Goal: Information Seeking & Learning: Learn about a topic

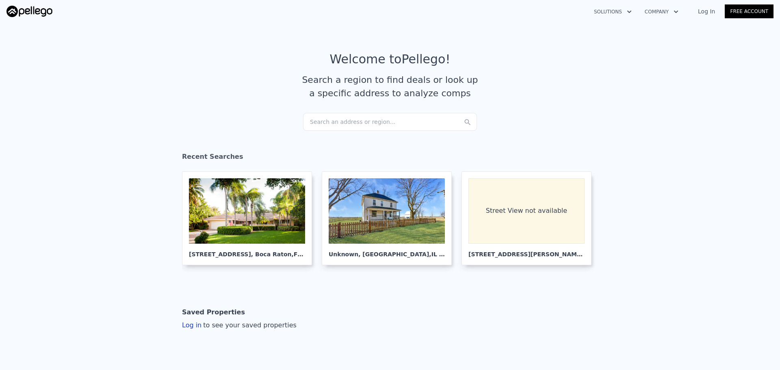
click at [352, 118] on div "Search an address or region..." at bounding box center [390, 122] width 174 height 18
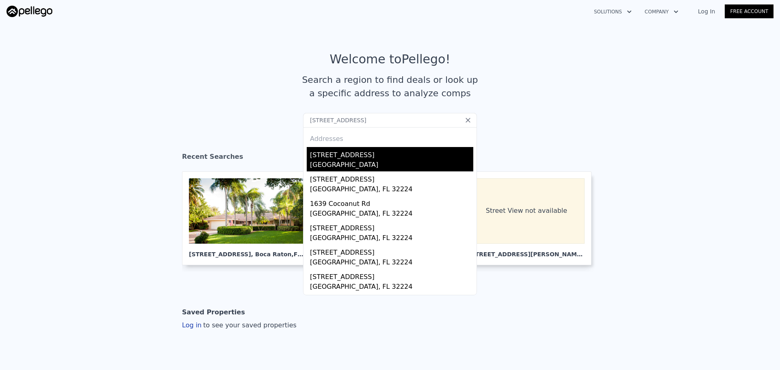
type input "[STREET_ADDRESS]"
click at [360, 164] on div "[GEOGRAPHIC_DATA]" at bounding box center [391, 165] width 163 height 11
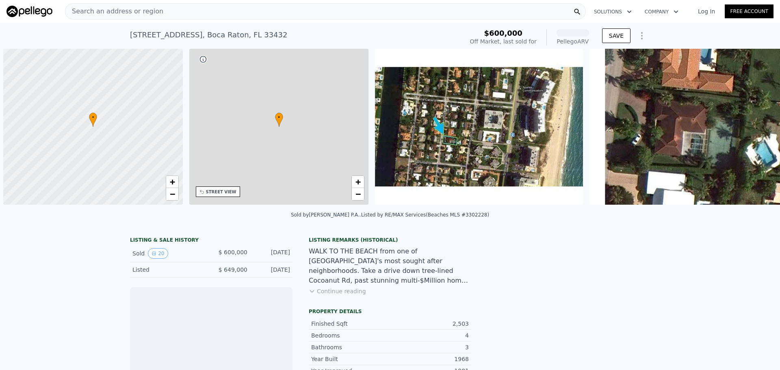
scroll to position [0, 3]
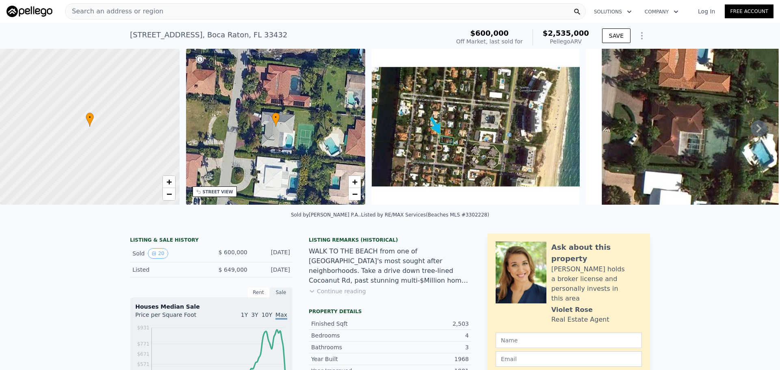
click at [751, 132] on icon at bounding box center [759, 128] width 16 height 16
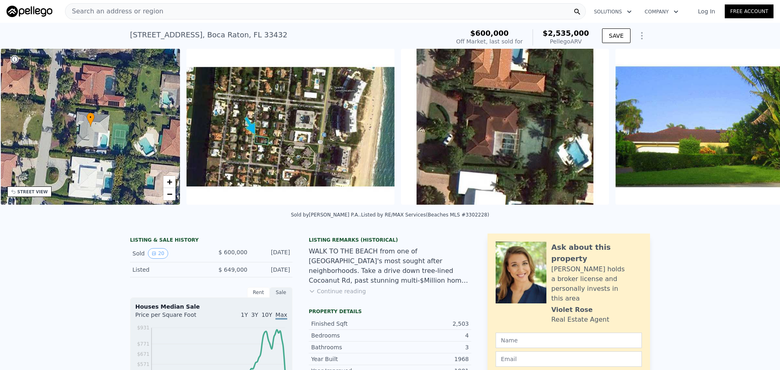
scroll to position [0, 189]
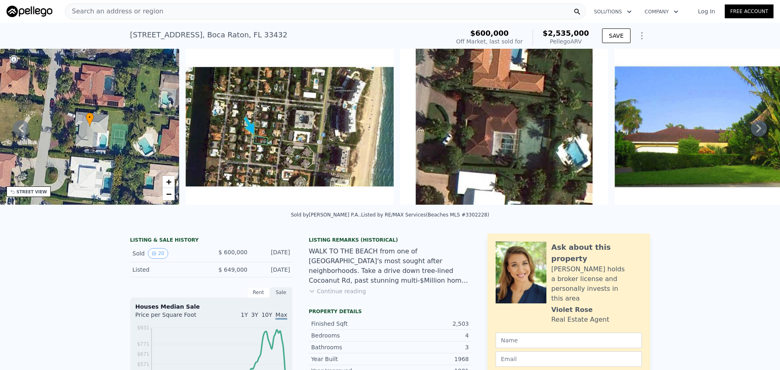
click at [754, 129] on icon at bounding box center [759, 128] width 16 height 16
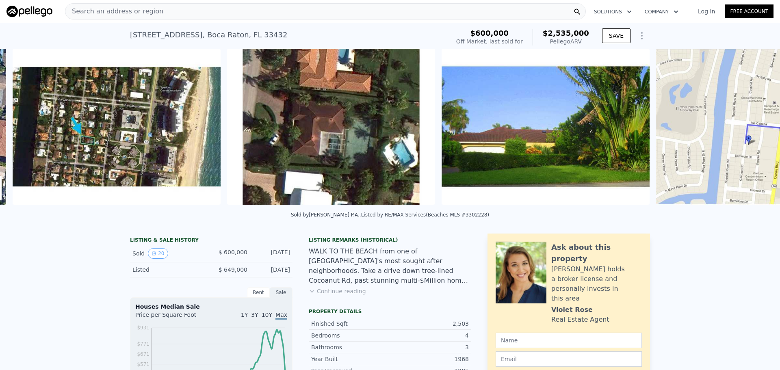
scroll to position [0, 372]
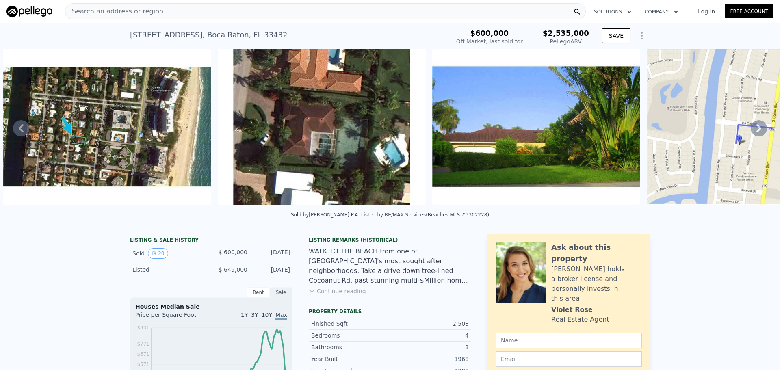
click at [754, 129] on icon at bounding box center [759, 128] width 16 height 16
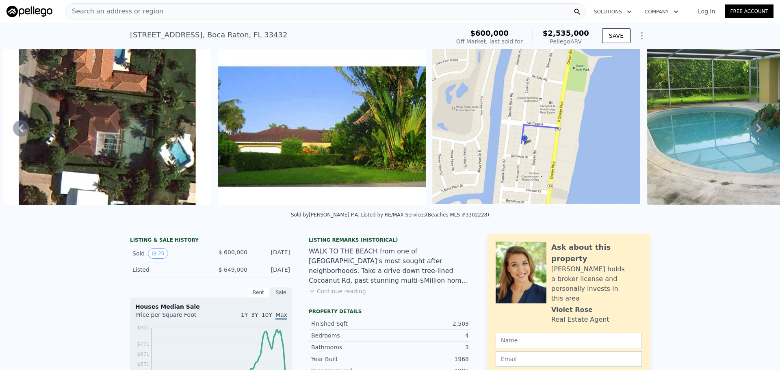
click at [754, 129] on icon at bounding box center [759, 128] width 16 height 16
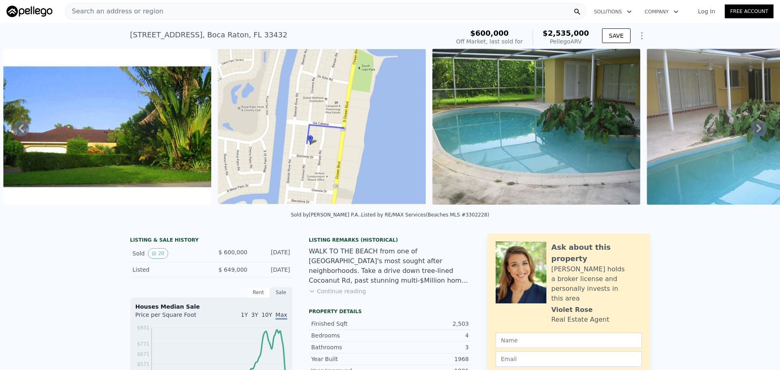
click at [754, 129] on icon at bounding box center [759, 128] width 16 height 16
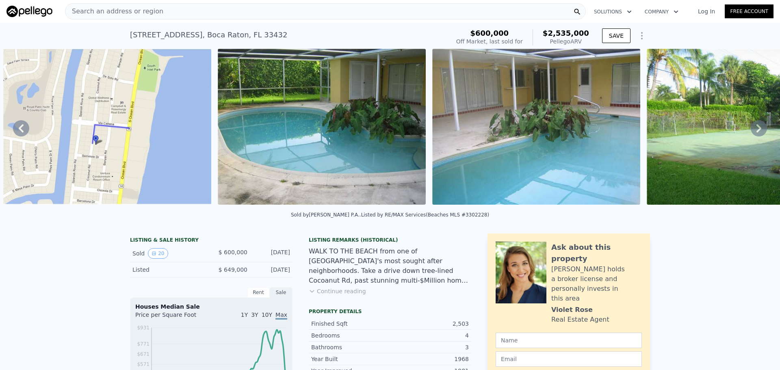
click at [754, 129] on icon at bounding box center [759, 128] width 16 height 16
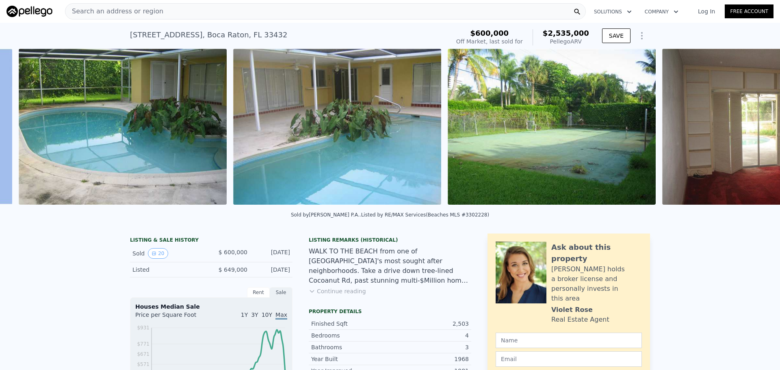
scroll to position [0, 1230]
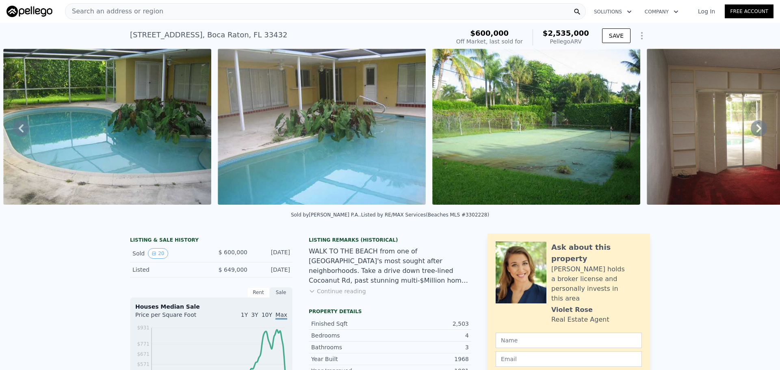
click at [754, 129] on icon at bounding box center [759, 128] width 16 height 16
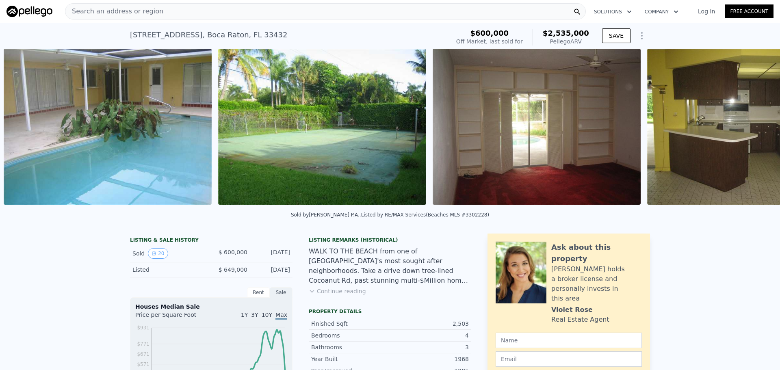
scroll to position [0, 1445]
click at [754, 129] on icon at bounding box center [759, 128] width 16 height 16
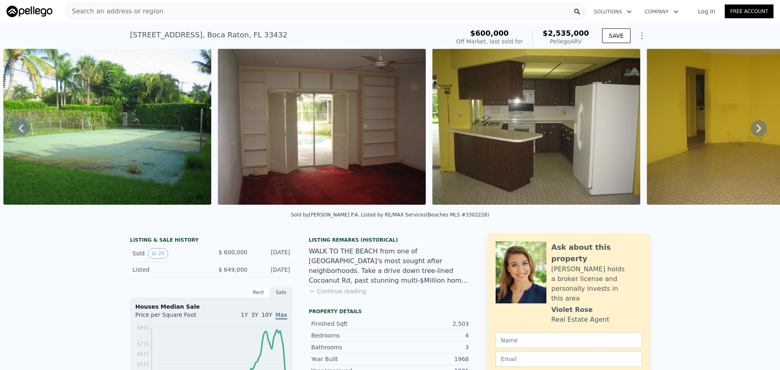
click at [754, 129] on icon at bounding box center [759, 128] width 16 height 16
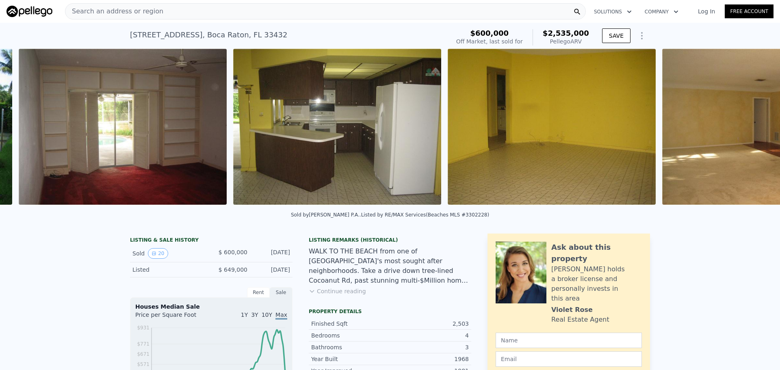
scroll to position [0, 1874]
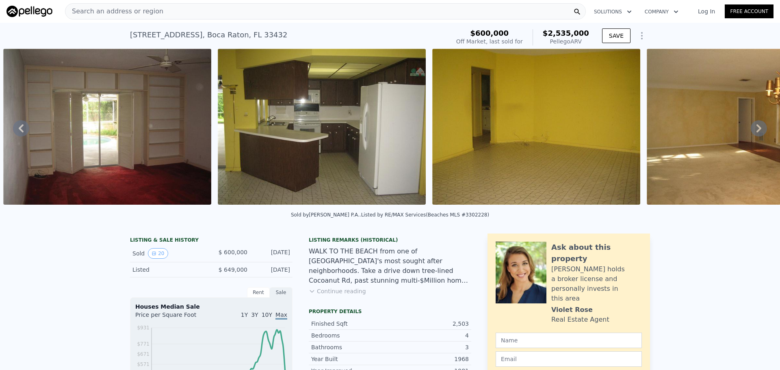
click at [754, 129] on div "• + − • + − STREET VIEW Loading... SATELLITE VIEW" at bounding box center [390, 128] width 780 height 159
click at [751, 133] on icon at bounding box center [759, 128] width 16 height 16
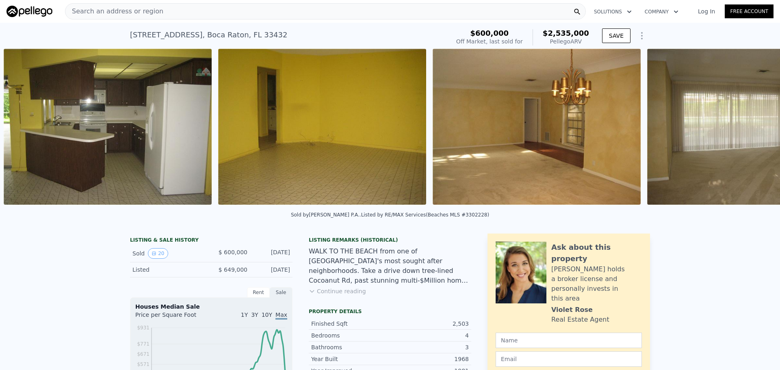
scroll to position [0, 2089]
click at [751, 133] on icon at bounding box center [759, 128] width 16 height 16
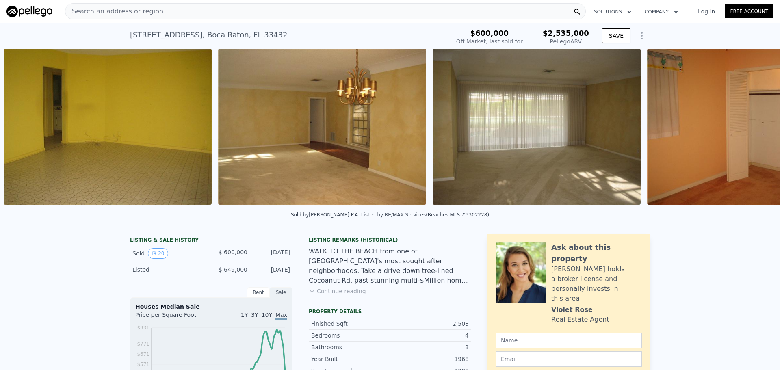
scroll to position [0, 2303]
click at [751, 133] on icon at bounding box center [759, 128] width 16 height 16
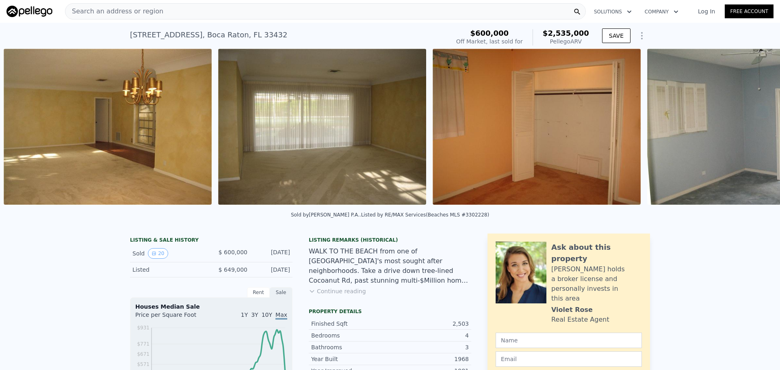
scroll to position [0, 2518]
click at [751, 133] on icon at bounding box center [759, 128] width 16 height 16
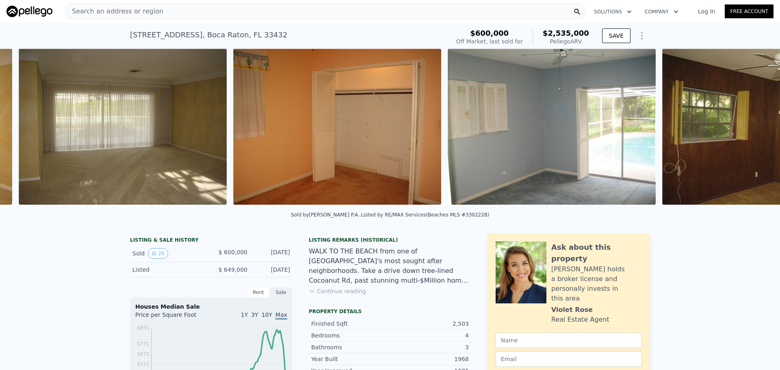
scroll to position [0, 2732]
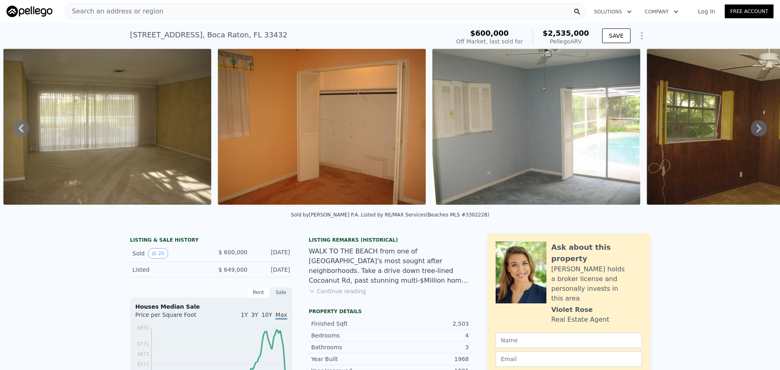
click at [751, 133] on icon at bounding box center [759, 128] width 16 height 16
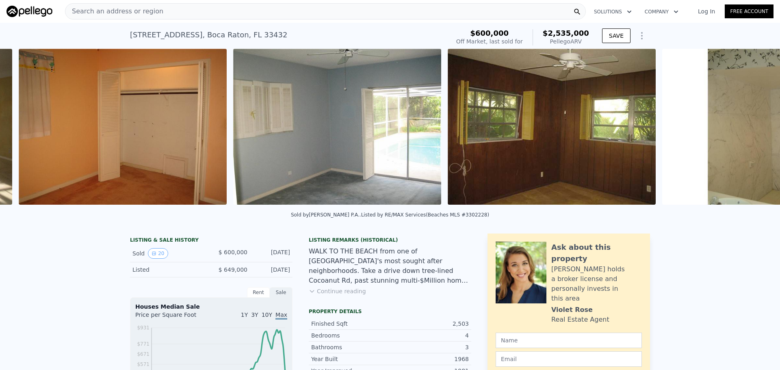
scroll to position [0, 2947]
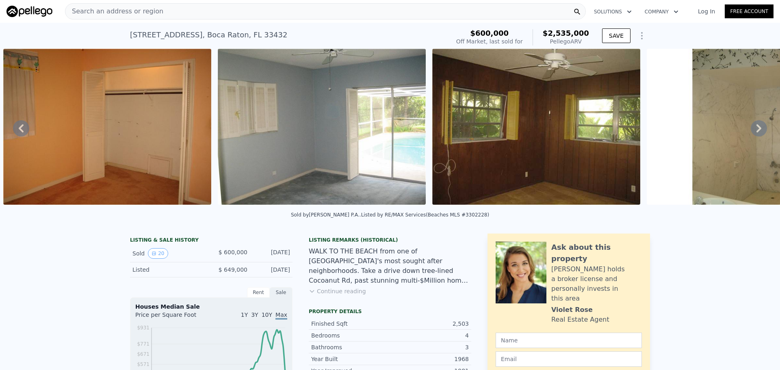
click at [749, 133] on div "• + − • + − STREET VIEW Loading... SATELLITE VIEW" at bounding box center [390, 128] width 780 height 159
click at [751, 130] on icon at bounding box center [759, 128] width 16 height 16
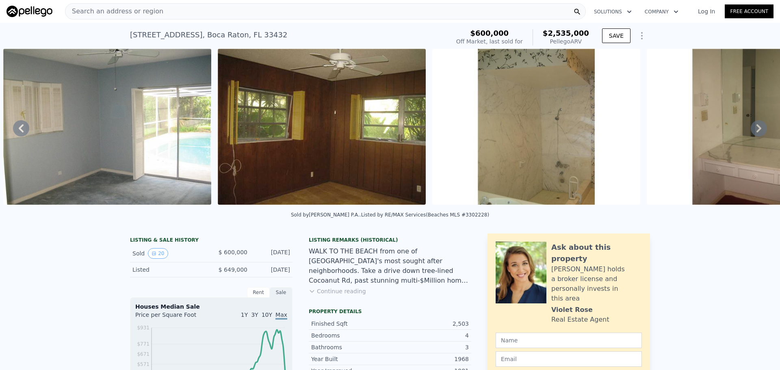
click at [751, 130] on icon at bounding box center [759, 128] width 16 height 16
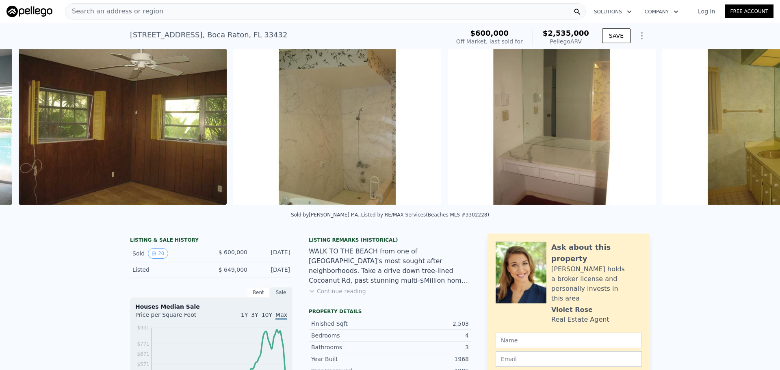
scroll to position [0, 3376]
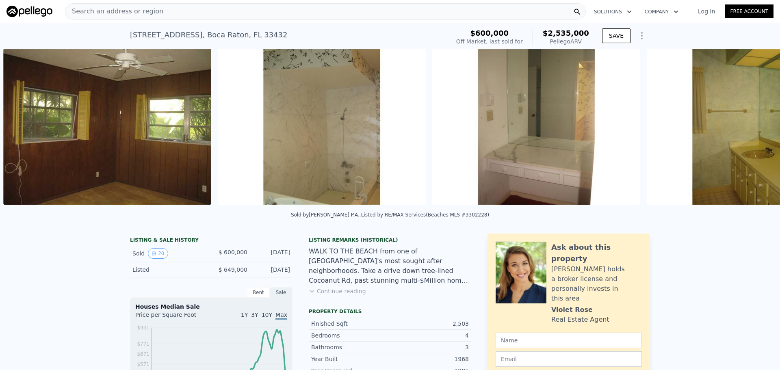
click at [749, 130] on div "• + − • + − STREET VIEW Loading... SATELLITE VIEW" at bounding box center [390, 128] width 780 height 159
click at [751, 130] on icon at bounding box center [759, 128] width 16 height 16
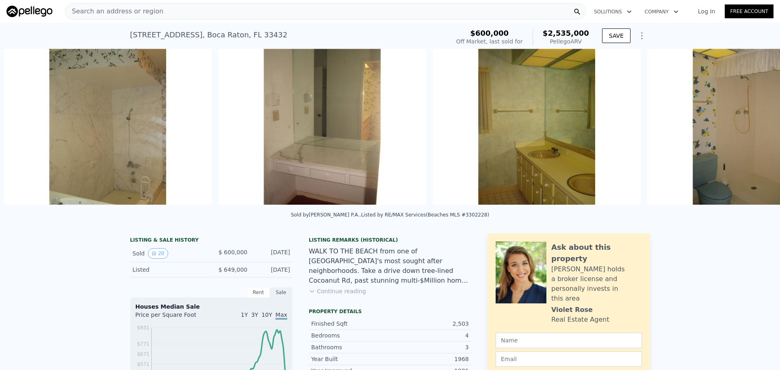
scroll to position [0, 3591]
